Goal: Transaction & Acquisition: Download file/media

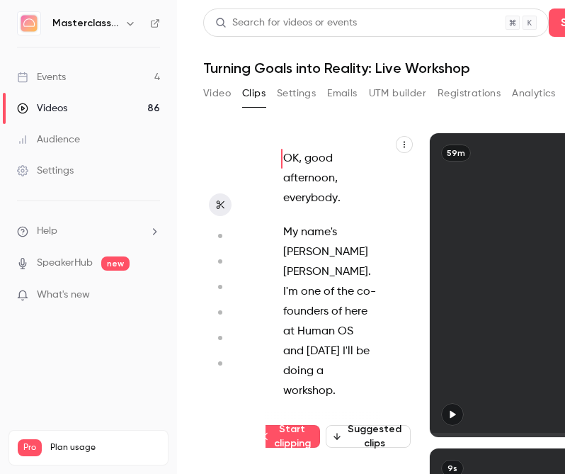
scroll to position [0, 5]
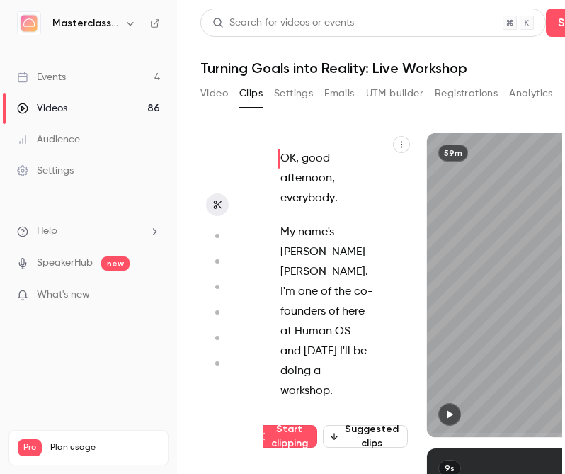
click at [108, 110] on link "Videos 86" at bounding box center [88, 108] width 177 height 31
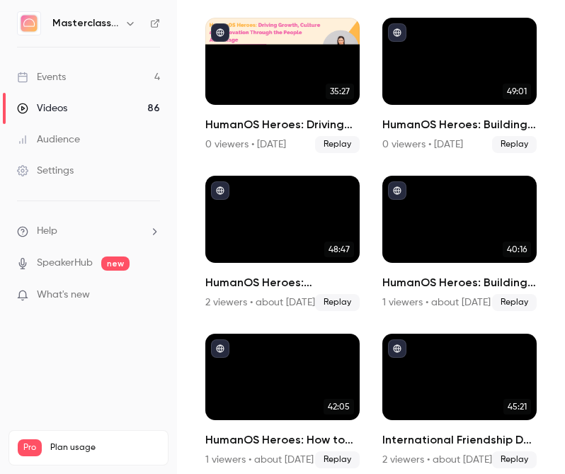
scroll to position [416, 0]
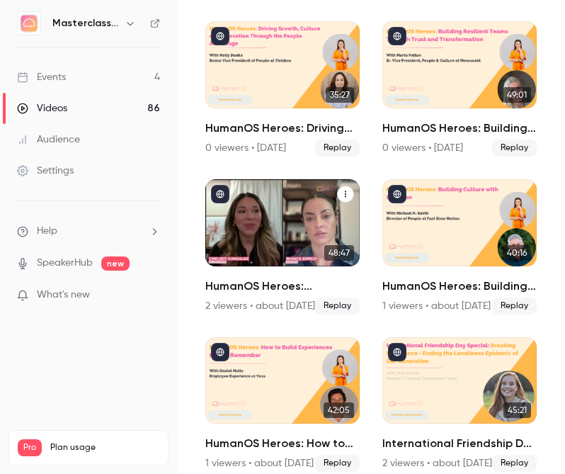
click at [327, 216] on div "HumanOS Heroes: Parenting, Performance, and People Leadership" at bounding box center [282, 222] width 154 height 87
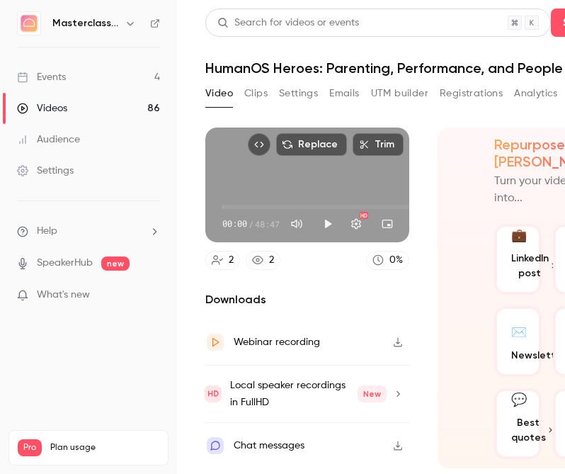
click at [480, 124] on div "Replace Trim 00:00 00:00 / 48:47 HD 2 2 0 % Downloads Webinar recording Local s…" at bounding box center [423, 275] width 436 height 328
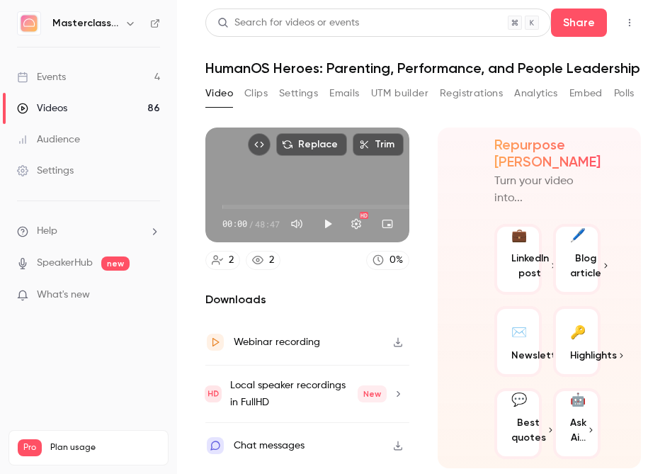
click at [253, 94] on button "Clips" at bounding box center [255, 93] width 23 height 23
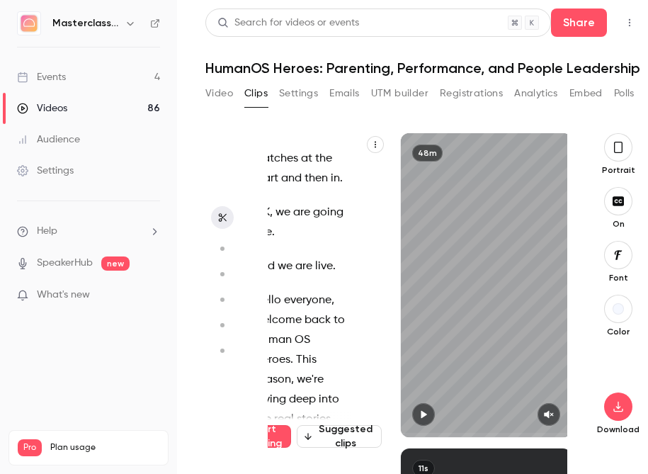
scroll to position [0, 34]
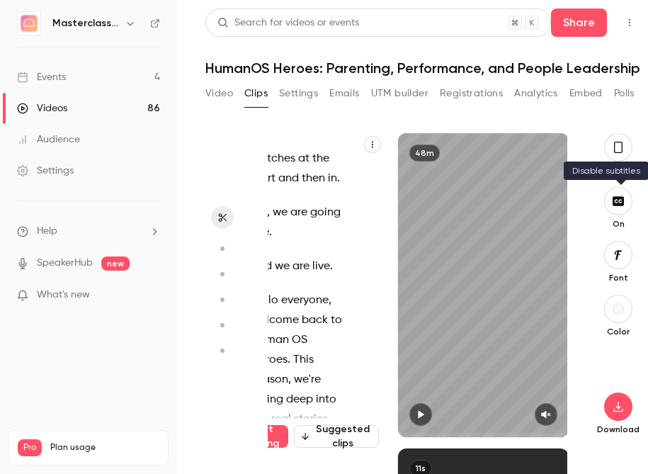
click at [616, 203] on icon "button" at bounding box center [618, 200] width 11 height 9
click at [617, 159] on button "button" at bounding box center [618, 147] width 28 height 28
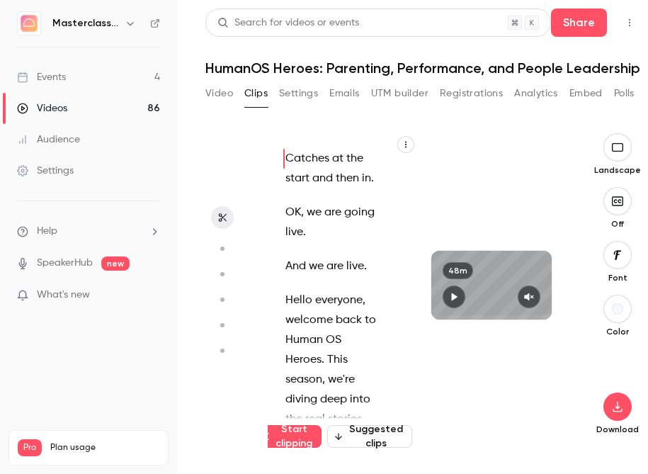
scroll to position [0, 0]
click at [621, 405] on icon "button" at bounding box center [617, 406] width 17 height 11
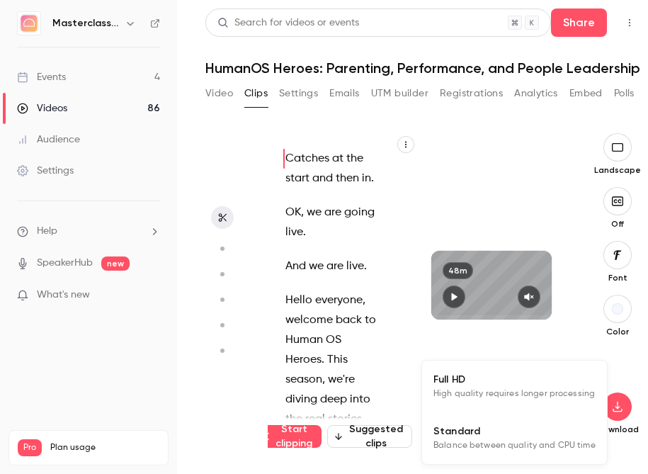
click at [529, 393] on span "High quality requires longer processing" at bounding box center [515, 394] width 162 height 14
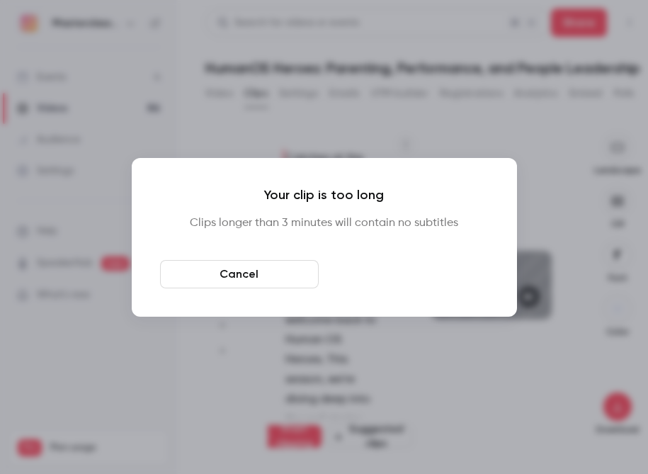
click at [356, 266] on button "Download anyway" at bounding box center [409, 274] width 159 height 28
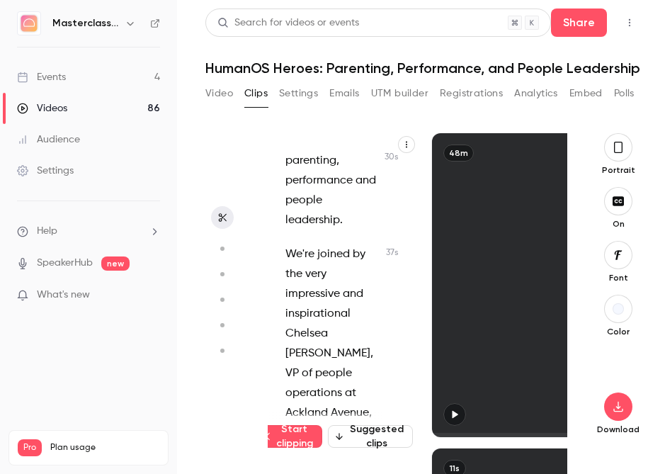
scroll to position [643, 0]
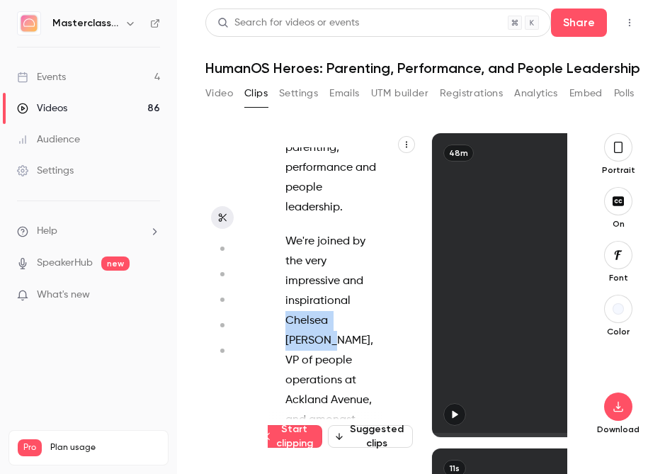
drag, startPoint x: 287, startPoint y: 321, endPoint x: 334, endPoint y: 344, distance: 52.9
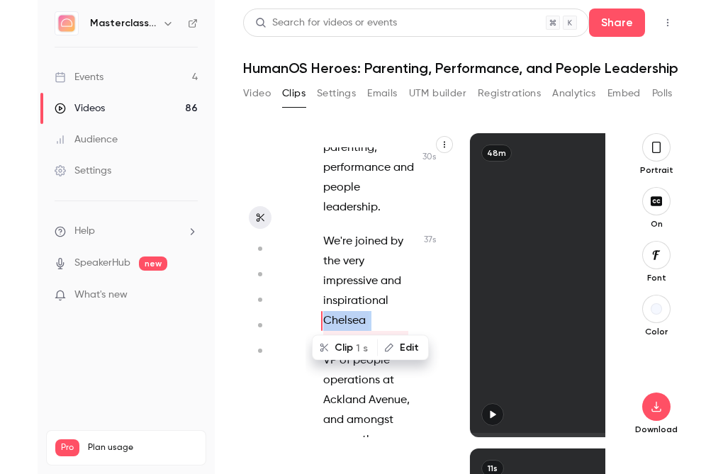
scroll to position [671, 0]
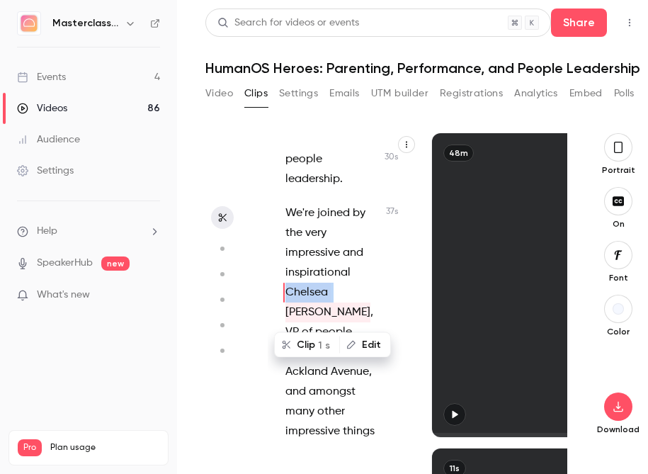
copy p "Chelsea"
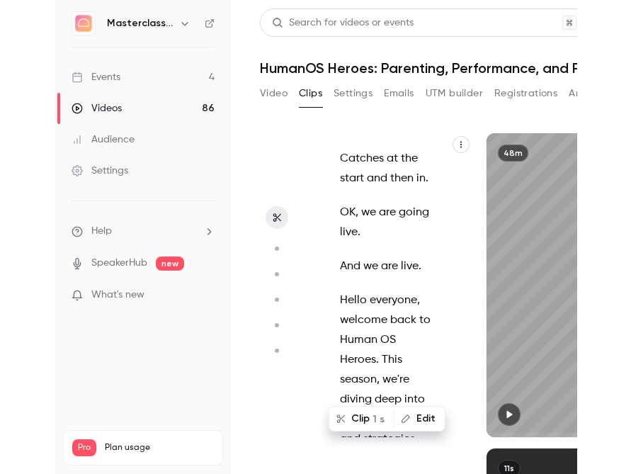
scroll to position [0, 34]
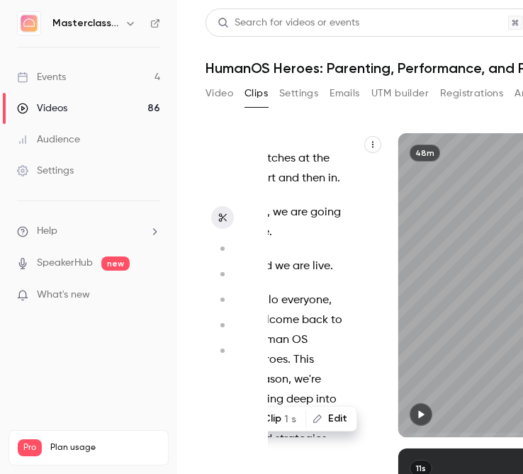
click at [514, 108] on div "Video Clips Settings Emails UTM builder Registrations Analytics Embed Polls CTA" at bounding box center [423, 96] width 436 height 28
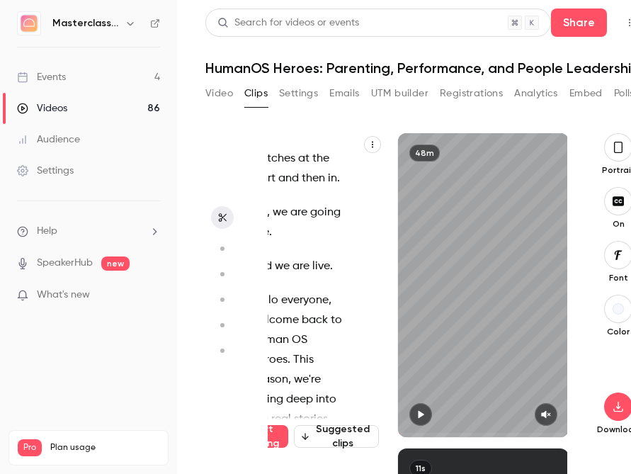
click at [608, 157] on div "Portrait" at bounding box center [618, 154] width 45 height 43
click at [621, 155] on button "button" at bounding box center [618, 147] width 28 height 28
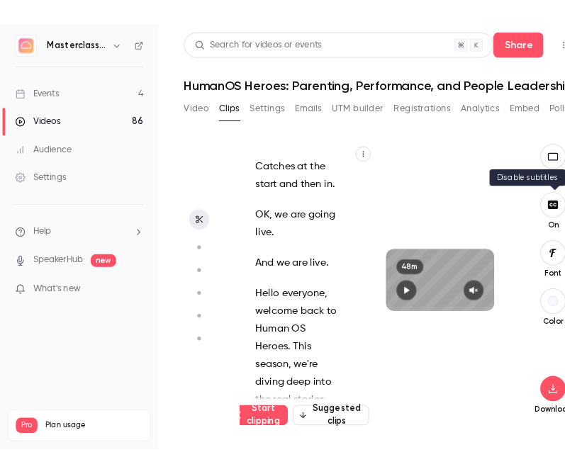
scroll to position [0, 0]
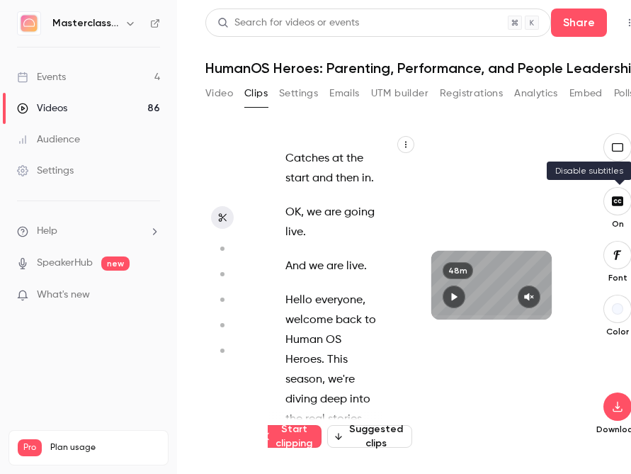
click at [622, 197] on icon "button" at bounding box center [617, 200] width 11 height 9
click at [614, 406] on icon "button" at bounding box center [617, 406] width 17 height 11
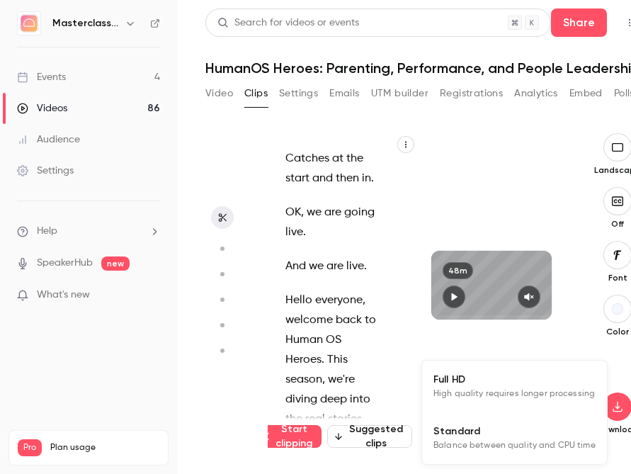
click at [539, 380] on span "Full HD" at bounding box center [515, 379] width 162 height 15
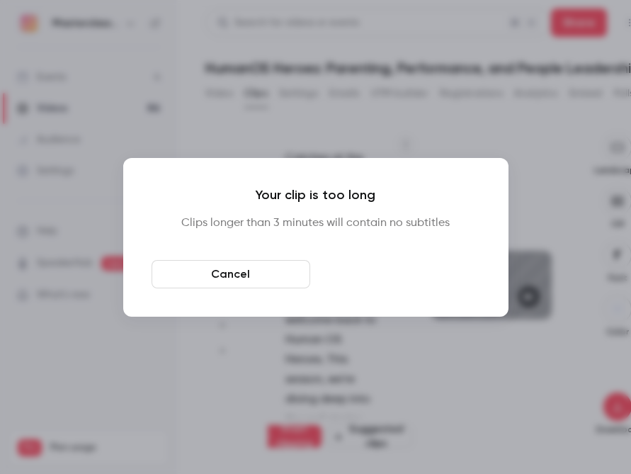
click at [420, 268] on button "Download anyway" at bounding box center [401, 274] width 159 height 28
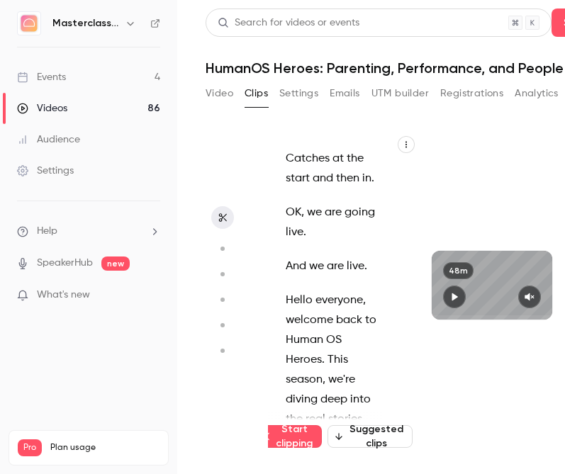
type input "****"
